Goal: Subscribe to service/newsletter

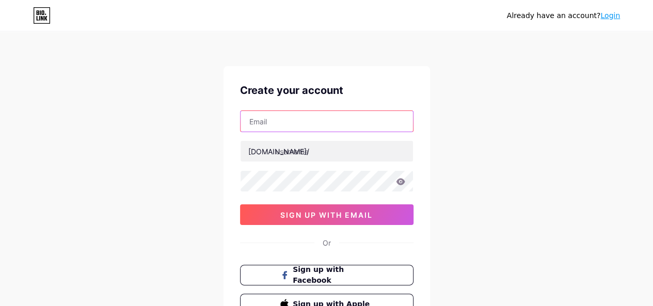
click at [284, 125] on input "text" at bounding box center [326, 121] width 172 height 21
type input "[EMAIL_ADDRESS][DOMAIN_NAME]"
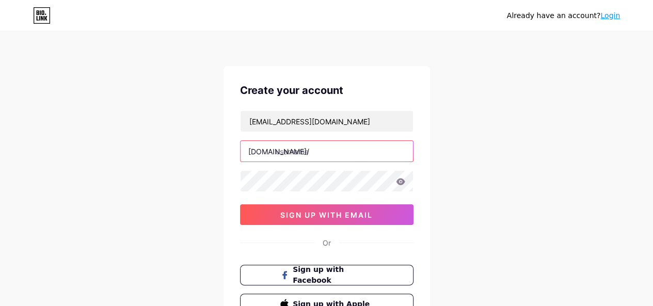
click at [312, 153] on input "text" at bounding box center [326, 151] width 172 height 21
paste input "shashankadhikari"
type input "shashankadhikari"
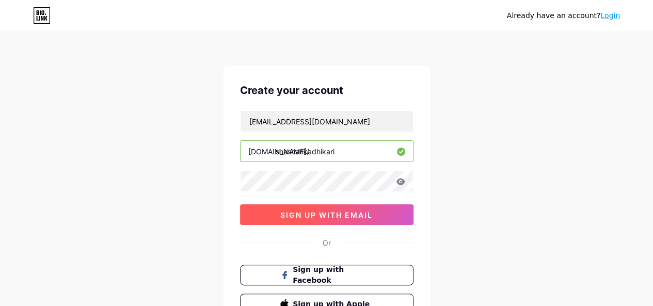
click at [312, 211] on span "sign up with email" at bounding box center [326, 215] width 92 height 9
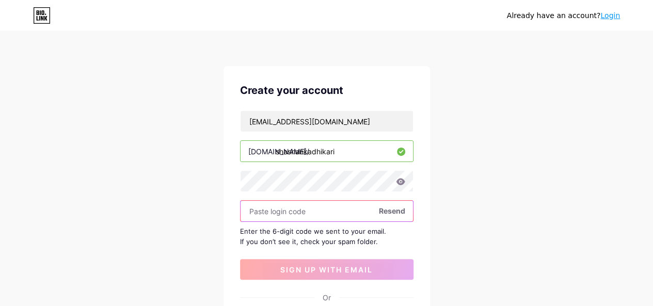
paste input "833605"
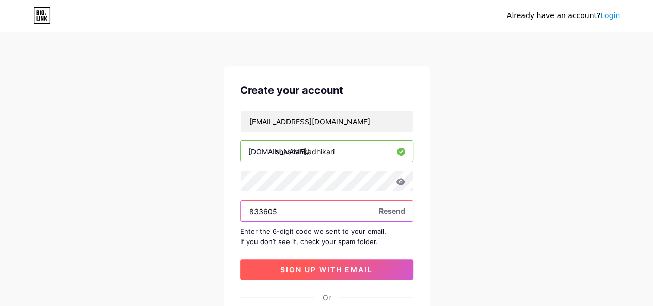
type input "833605"
click at [316, 269] on span "sign up with email" at bounding box center [326, 269] width 92 height 9
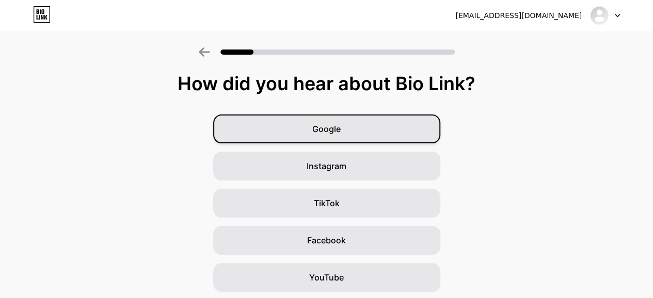
click at [347, 131] on div "Google" at bounding box center [326, 129] width 227 height 29
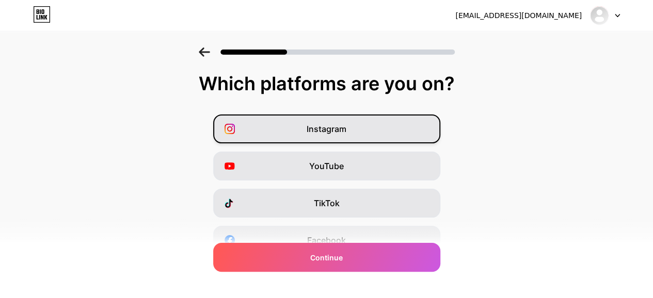
click at [346, 134] on span "Instagram" at bounding box center [326, 129] width 40 height 12
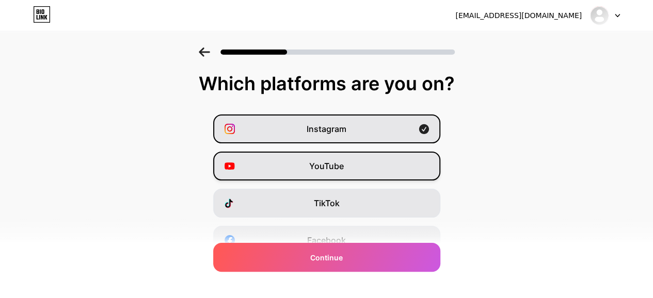
click at [349, 162] on div "YouTube" at bounding box center [326, 166] width 227 height 29
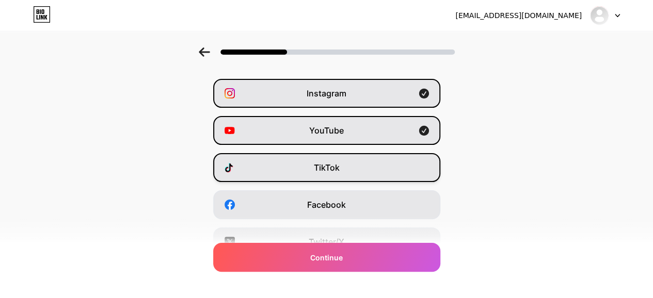
scroll to position [52, 0]
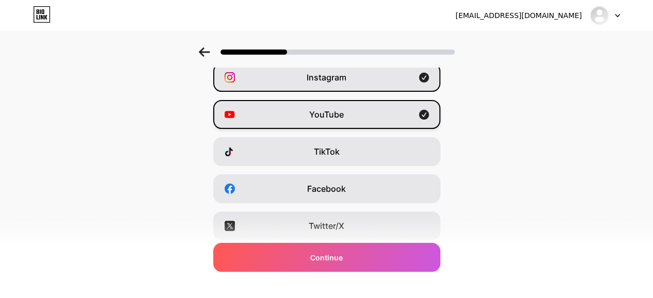
click at [357, 117] on div "YouTube" at bounding box center [326, 114] width 227 height 29
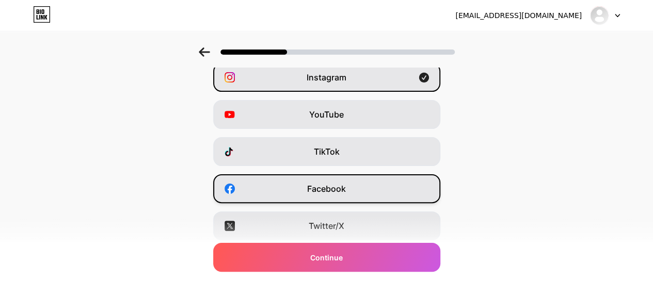
click at [357, 190] on div "Facebook" at bounding box center [326, 188] width 227 height 29
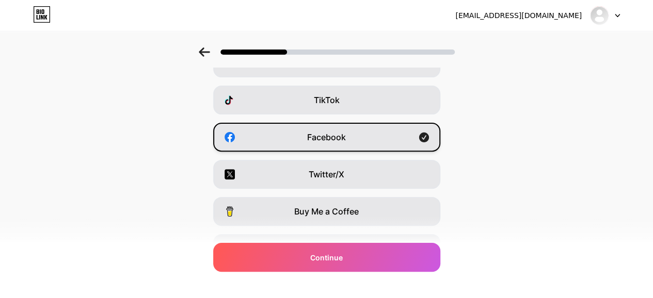
click at [360, 181] on div "Twitter/X" at bounding box center [326, 174] width 227 height 29
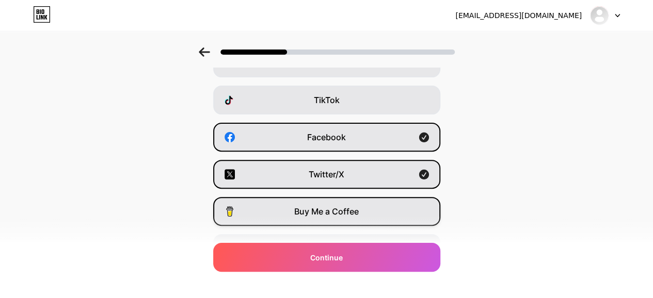
scroll to position [198, 0]
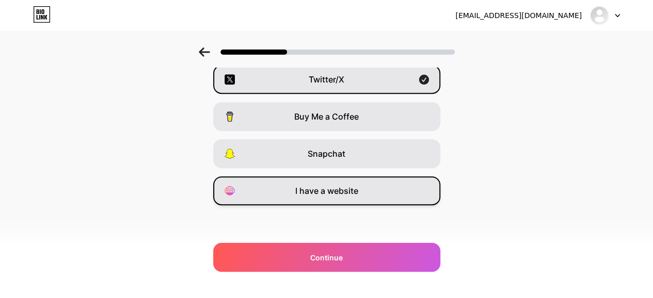
click at [352, 189] on span "I have a website" at bounding box center [326, 191] width 63 height 12
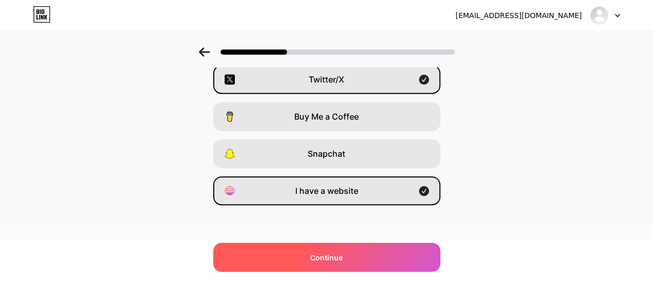
click at [348, 254] on div "Continue" at bounding box center [326, 257] width 227 height 29
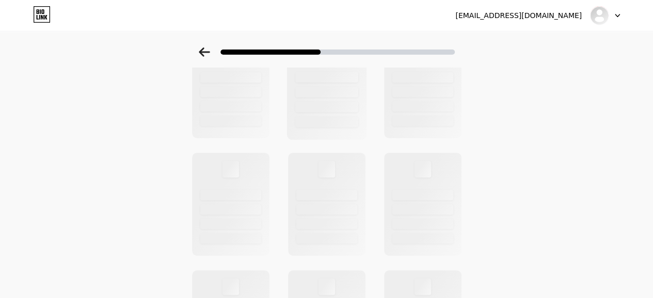
scroll to position [0, 0]
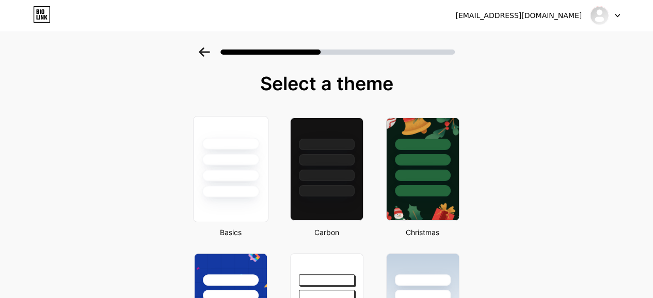
click at [240, 192] on div at bounding box center [230, 192] width 57 height 12
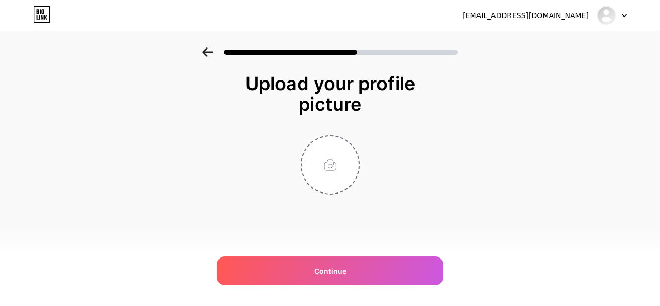
click at [320, 193] on div at bounding box center [330, 164] width 206 height 59
click at [332, 172] on input "file" at bounding box center [330, 164] width 57 height 57
type input "C:\fakepath\Profile 2.jpg"
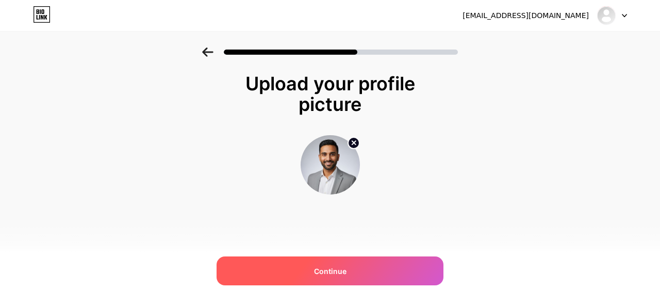
click at [349, 276] on div "Continue" at bounding box center [330, 270] width 227 height 29
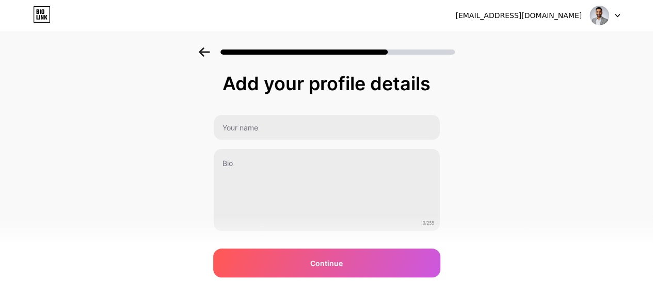
click at [301, 113] on div "Add your profile details 0/255 Continue Error" at bounding box center [326, 152] width 227 height 158
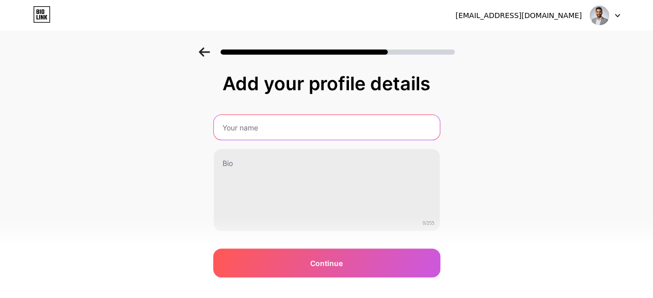
click at [298, 120] on input "text" at bounding box center [327, 127] width 226 height 25
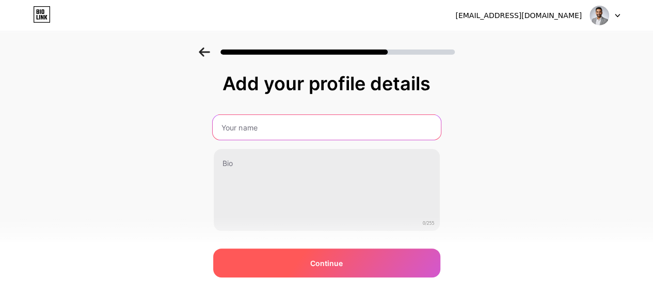
type input "[PERSON_NAME]"
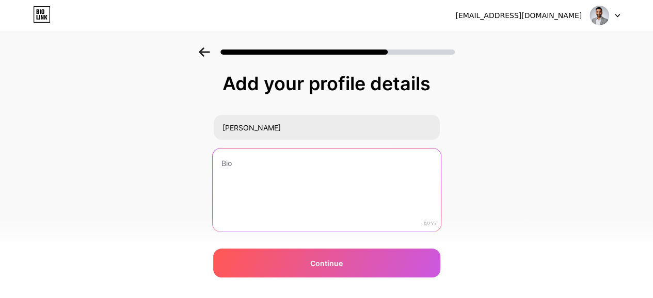
click at [250, 192] on textarea at bounding box center [326, 191] width 228 height 84
paste textarea "Operations Manager at Get Your Maids"
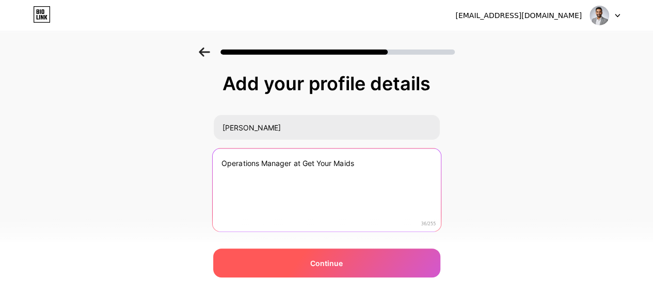
type textarea "Operations Manager at Get Your Maids"
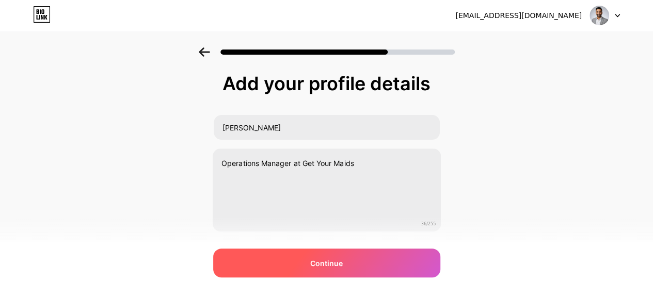
click at [302, 268] on div "Continue" at bounding box center [326, 263] width 227 height 29
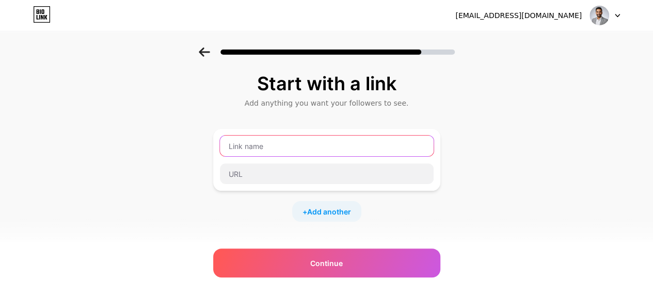
click at [283, 147] on input "text" at bounding box center [327, 146] width 214 height 21
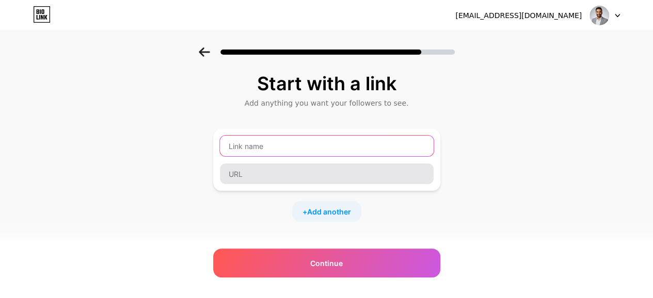
paste input "Maid Agency in [GEOGRAPHIC_DATA]"
type input "Maid Agency in [GEOGRAPHIC_DATA]"
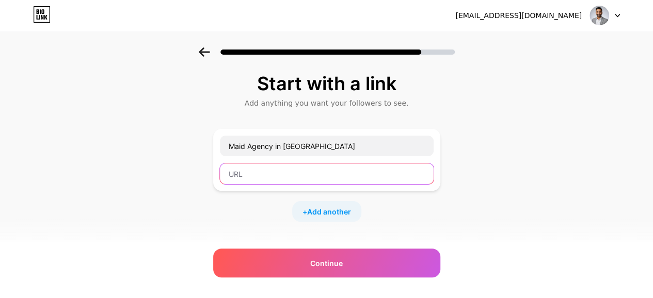
click at [263, 167] on input "text" at bounding box center [327, 174] width 214 height 21
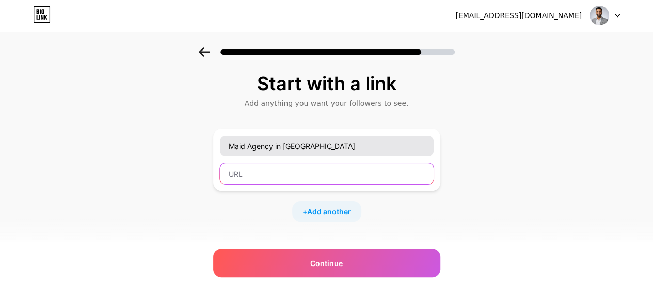
paste input "[URL][DOMAIN_NAME]"
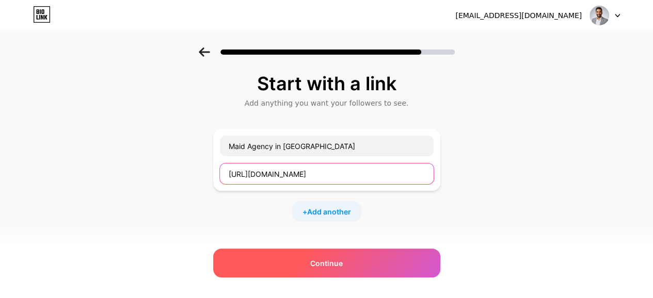
type input "[URL][DOMAIN_NAME]"
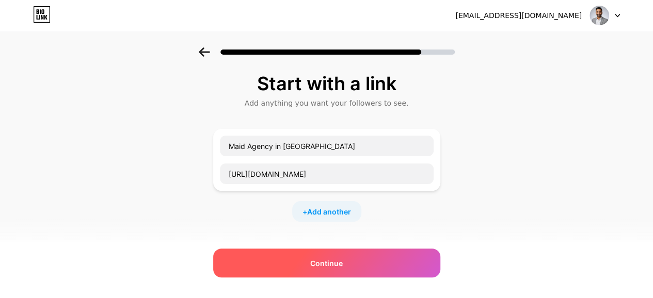
click at [322, 259] on span "Continue" at bounding box center [326, 263] width 33 height 11
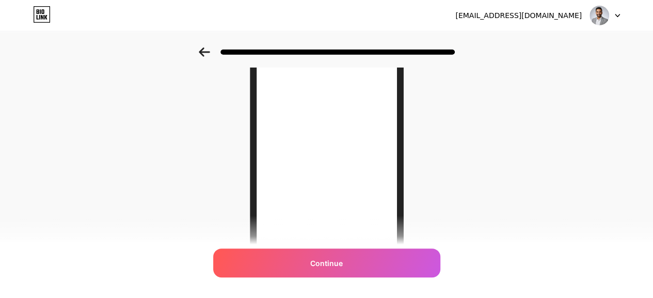
scroll to position [103, 0]
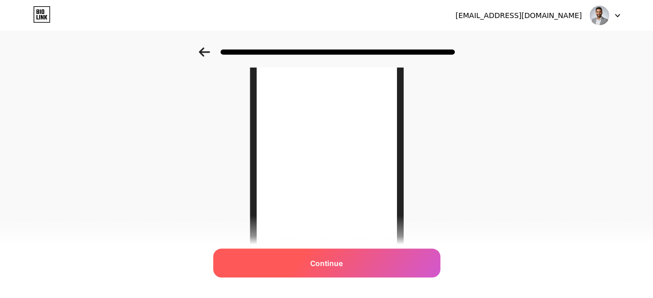
click at [340, 265] on span "Continue" at bounding box center [326, 263] width 33 height 11
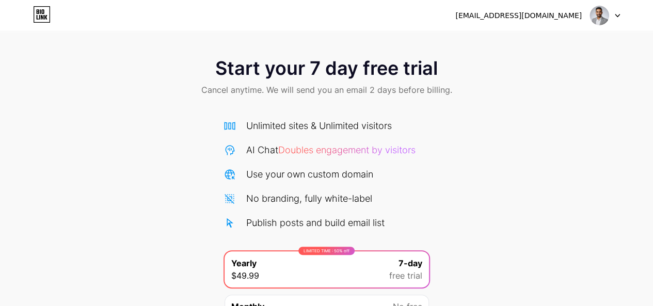
click at [589, 19] on img at bounding box center [599, 16] width 20 height 20
click at [39, 18] on icon at bounding box center [42, 14] width 18 height 17
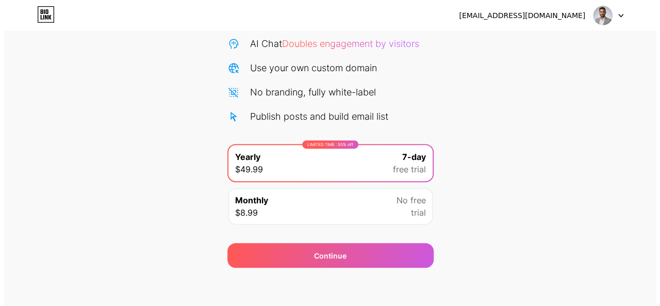
scroll to position [108, 0]
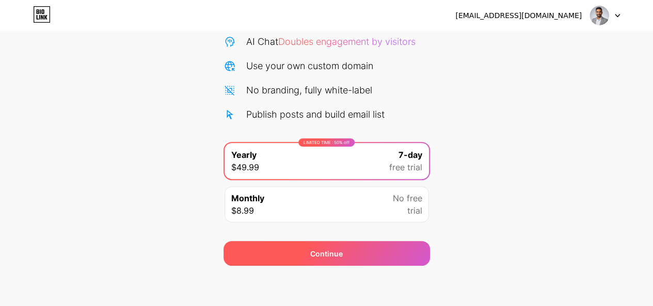
click at [330, 250] on span "Continue" at bounding box center [326, 253] width 33 height 11
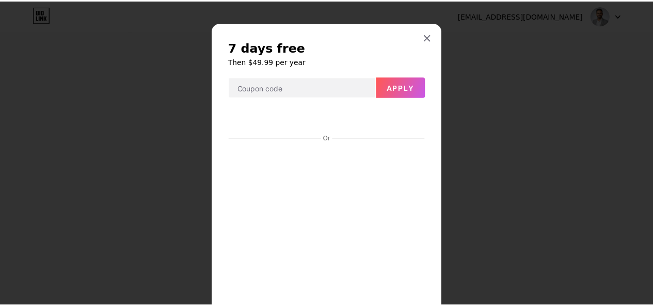
scroll to position [0, 0]
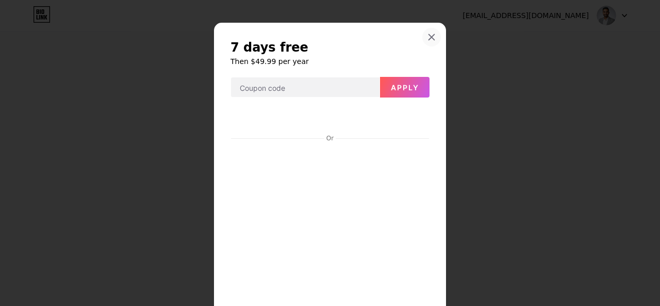
click at [428, 34] on icon at bounding box center [432, 37] width 8 height 8
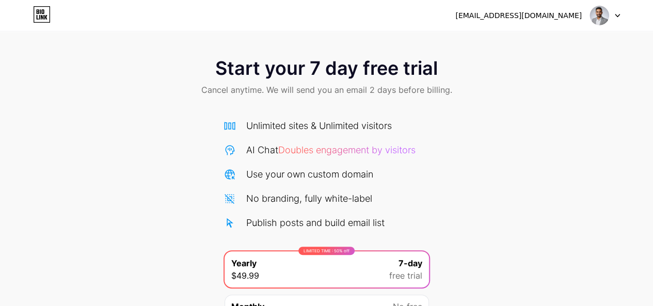
click at [620, 13] on div "[EMAIL_ADDRESS][DOMAIN_NAME] Logout" at bounding box center [326, 15] width 653 height 19
click at [615, 18] on div at bounding box center [605, 15] width 30 height 19
click at [531, 15] on div "[EMAIL_ADDRESS][DOMAIN_NAME]" at bounding box center [518, 15] width 126 height 11
click at [527, 14] on div "[EMAIL_ADDRESS][DOMAIN_NAME]" at bounding box center [518, 15] width 126 height 11
click at [40, 17] on icon at bounding box center [39, 17] width 1 height 5
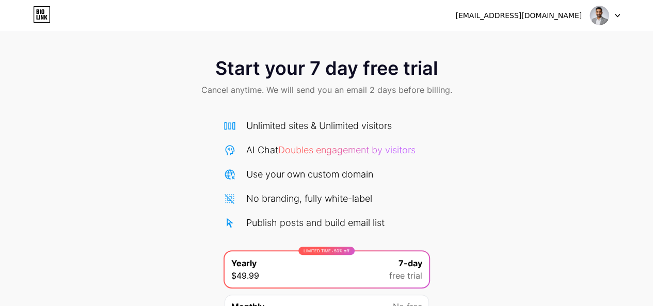
click at [246, 91] on span "Cancel anytime. We will send you an email 2 days before billing." at bounding box center [326, 90] width 251 height 12
click at [234, 72] on span "Start your 7 day free trial" at bounding box center [326, 68] width 222 height 21
click at [236, 70] on span "Start your 7 day free trial" at bounding box center [326, 68] width 222 height 21
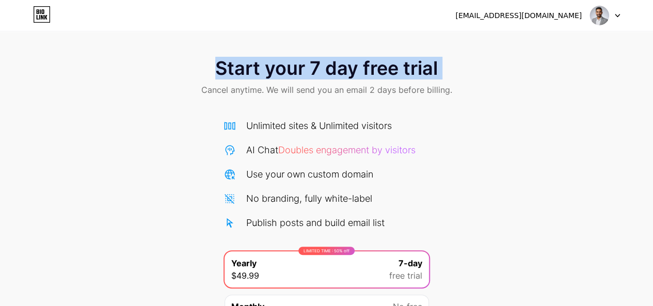
click at [237, 69] on span "Start your 7 day free trial" at bounding box center [326, 68] width 222 height 21
click at [310, 66] on span "Start your 7 day free trial" at bounding box center [326, 68] width 222 height 21
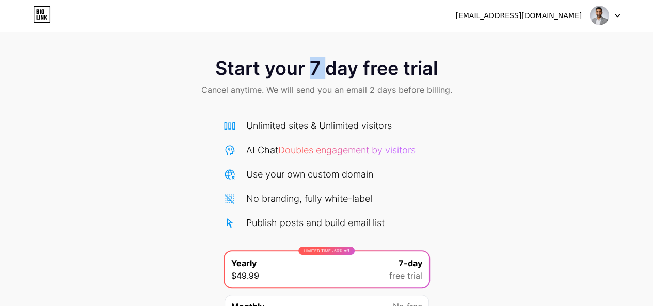
click at [310, 66] on span "Start your 7 day free trial" at bounding box center [326, 68] width 222 height 21
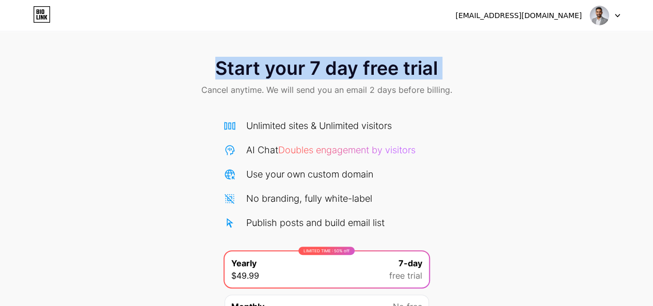
click at [310, 66] on span "Start your 7 day free trial" at bounding box center [326, 68] width 222 height 21
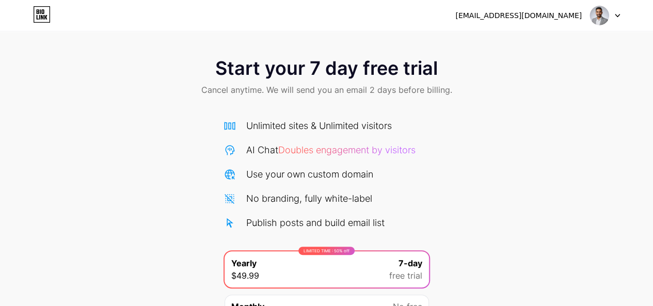
click at [454, 131] on div "Start your 7 day free trial Cancel anytime. We will send you an email 2 days be…" at bounding box center [326, 210] width 653 height 327
click at [458, 132] on div "Start your 7 day free trial Cancel anytime. We will send you an email 2 days be…" at bounding box center [326, 210] width 653 height 327
click at [44, 16] on icon at bounding box center [42, 14] width 18 height 17
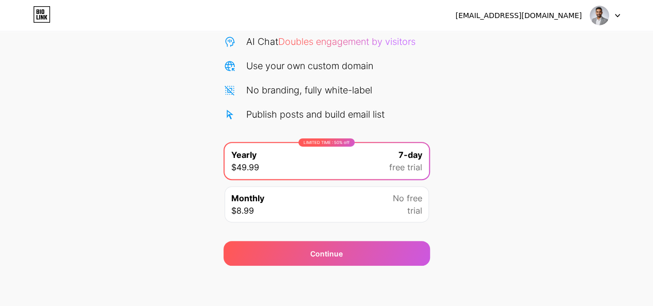
click at [299, 209] on div "Monthly $8.99 No free trial" at bounding box center [326, 204] width 204 height 36
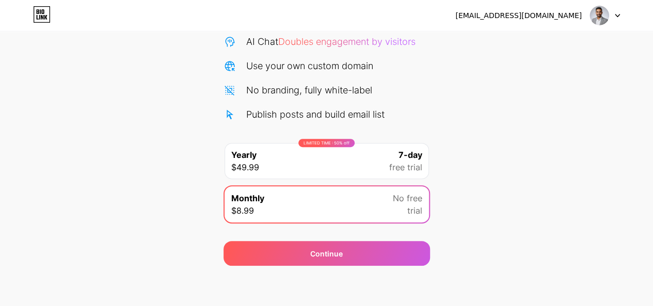
click at [318, 171] on div "LIMITED TIME : 50% off Yearly $49.99 7-day free trial" at bounding box center [326, 161] width 204 height 36
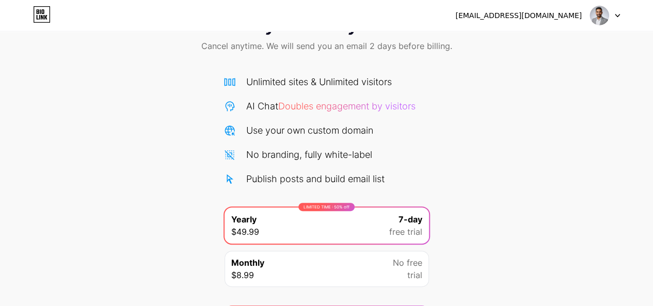
scroll to position [0, 0]
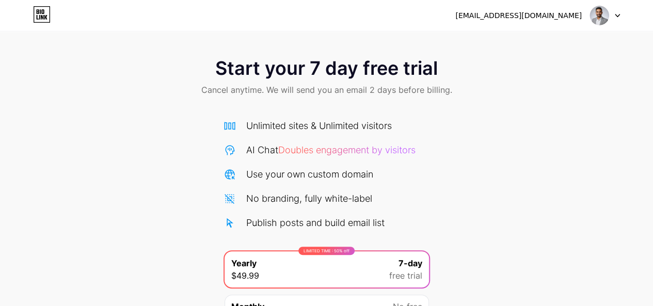
click at [352, 61] on span "Start your 7 day free trial" at bounding box center [326, 68] width 222 height 21
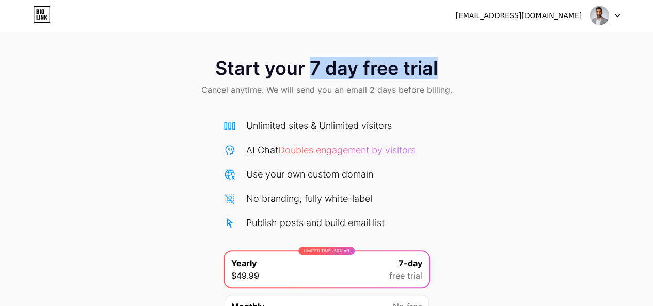
drag, startPoint x: 312, startPoint y: 63, endPoint x: 454, endPoint y: 67, distance: 141.9
click at [454, 67] on div "Start your 7 day free trial Cancel anytime. We will send you an email 2 days be…" at bounding box center [326, 77] width 653 height 61
click at [440, 64] on div "Start your 7 day free trial Cancel anytime. We will send you an email 2 days be…" at bounding box center [326, 77] width 653 height 61
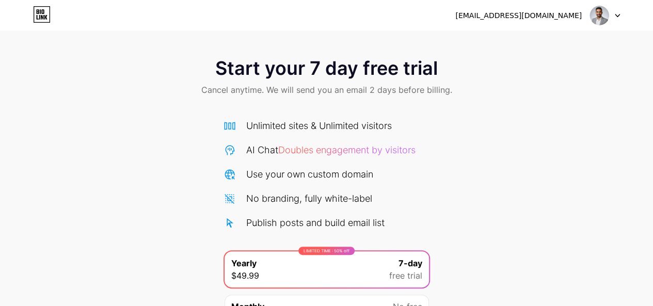
click at [411, 64] on span "Start your 7 day free trial" at bounding box center [326, 68] width 222 height 21
click at [410, 64] on span "Start your 7 day free trial" at bounding box center [326, 68] width 222 height 21
